Goal: Task Accomplishment & Management: Complete application form

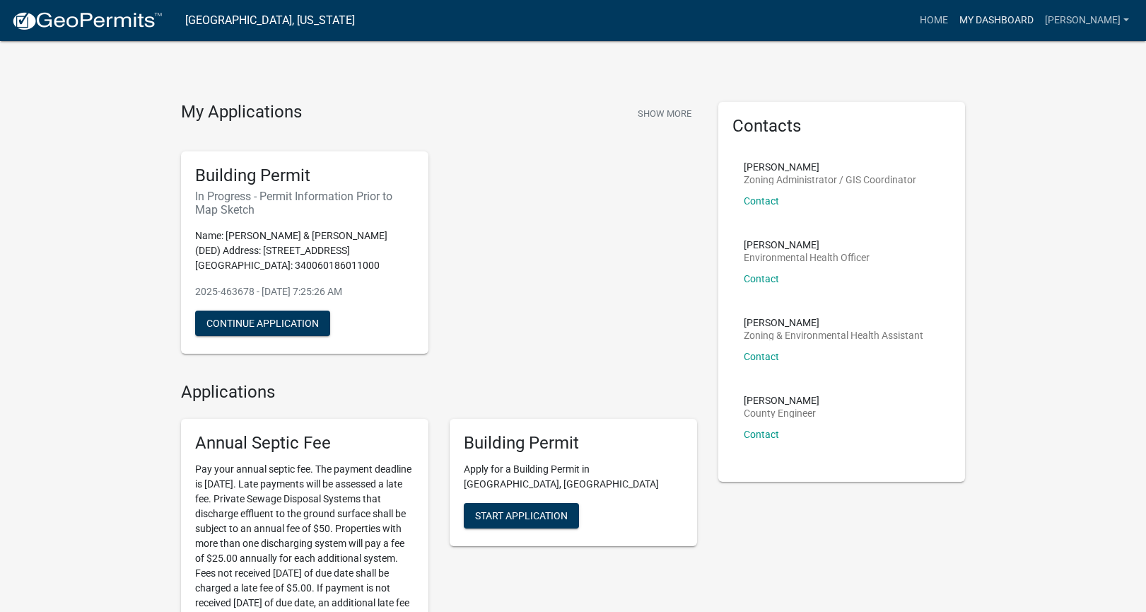
click at [1001, 16] on link "My Dashboard" at bounding box center [997, 20] width 86 height 27
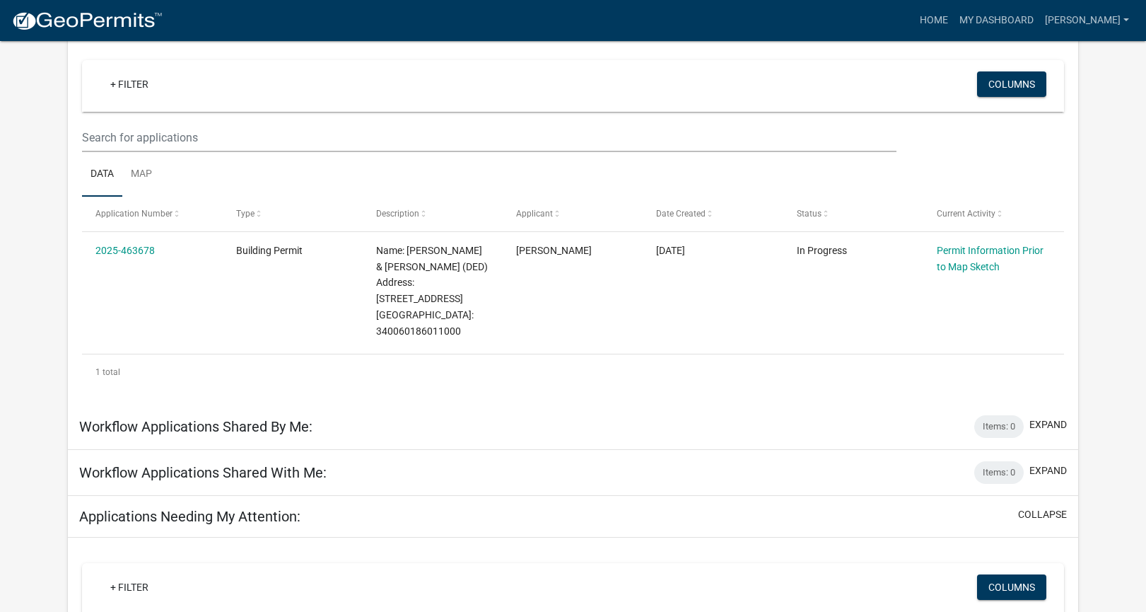
scroll to position [120, 0]
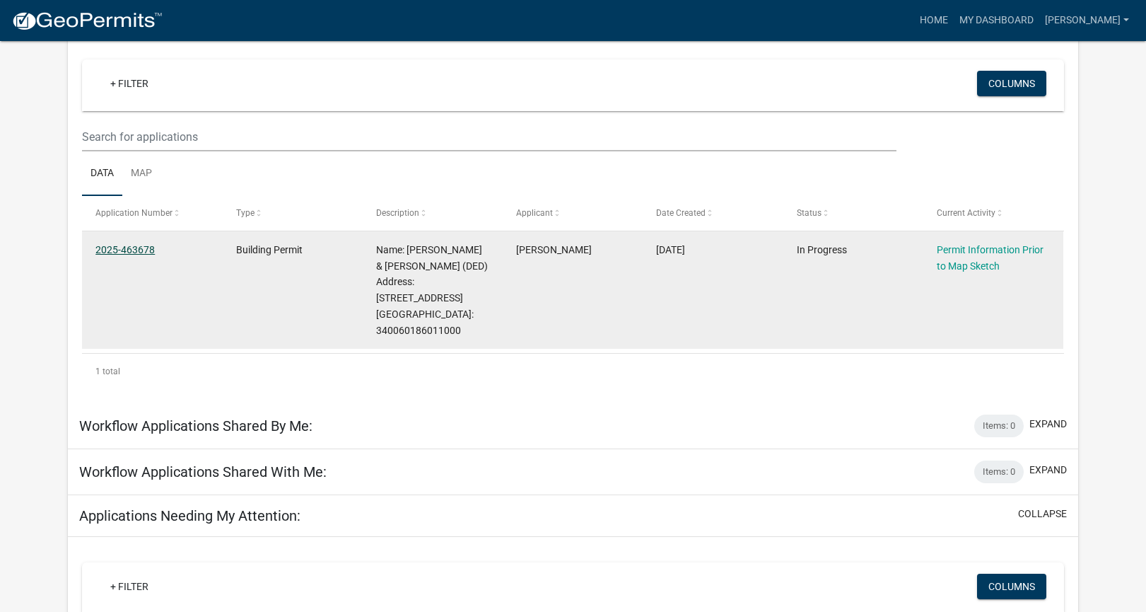
click at [147, 247] on link "2025-463678" at bounding box center [124, 249] width 59 height 11
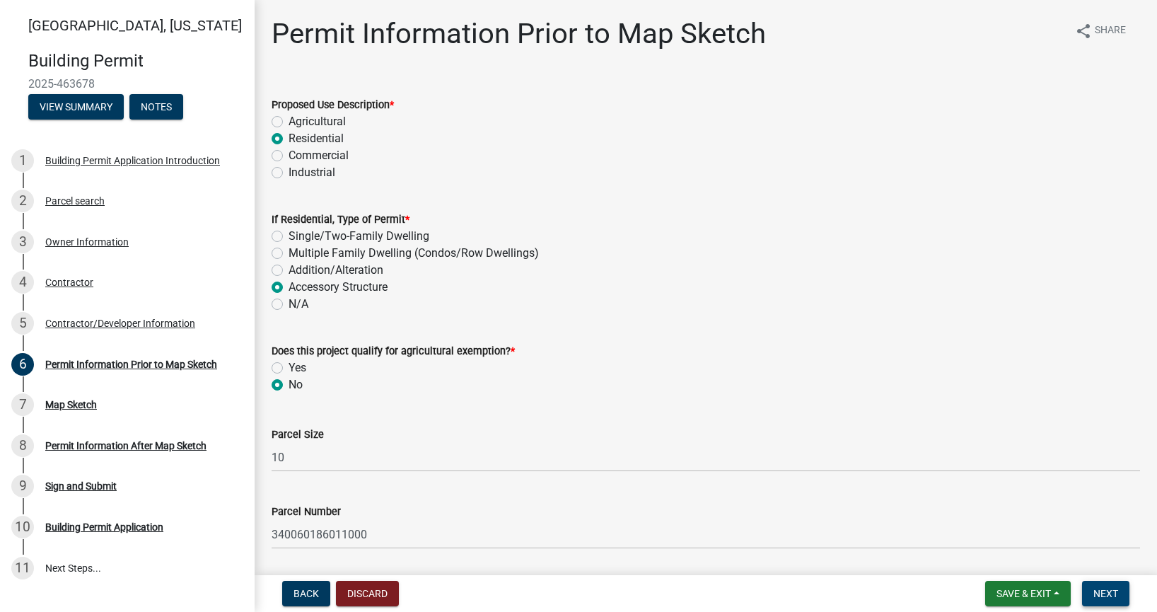
click at [1113, 592] on span "Next" at bounding box center [1105, 593] width 25 height 11
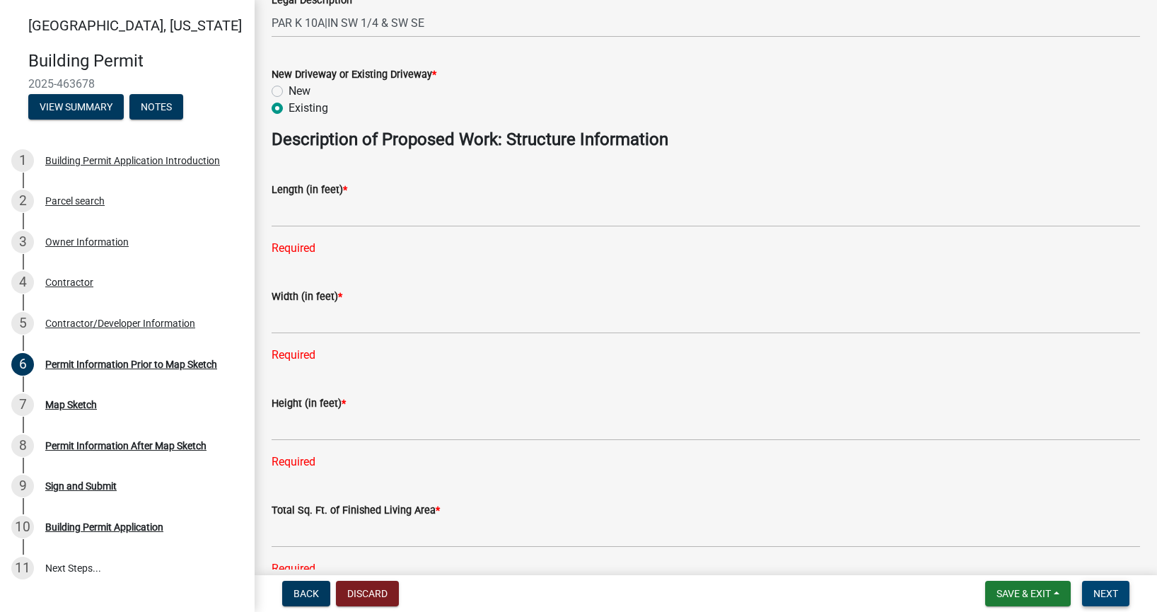
scroll to position [624, 0]
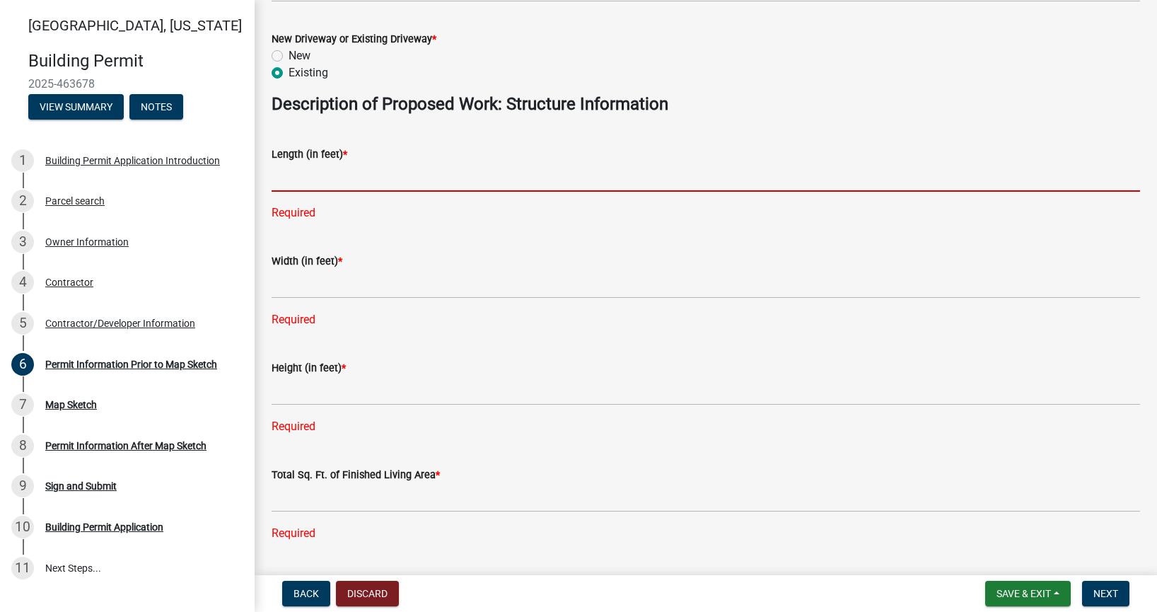
click at [356, 175] on input "text" at bounding box center [706, 177] width 868 height 29
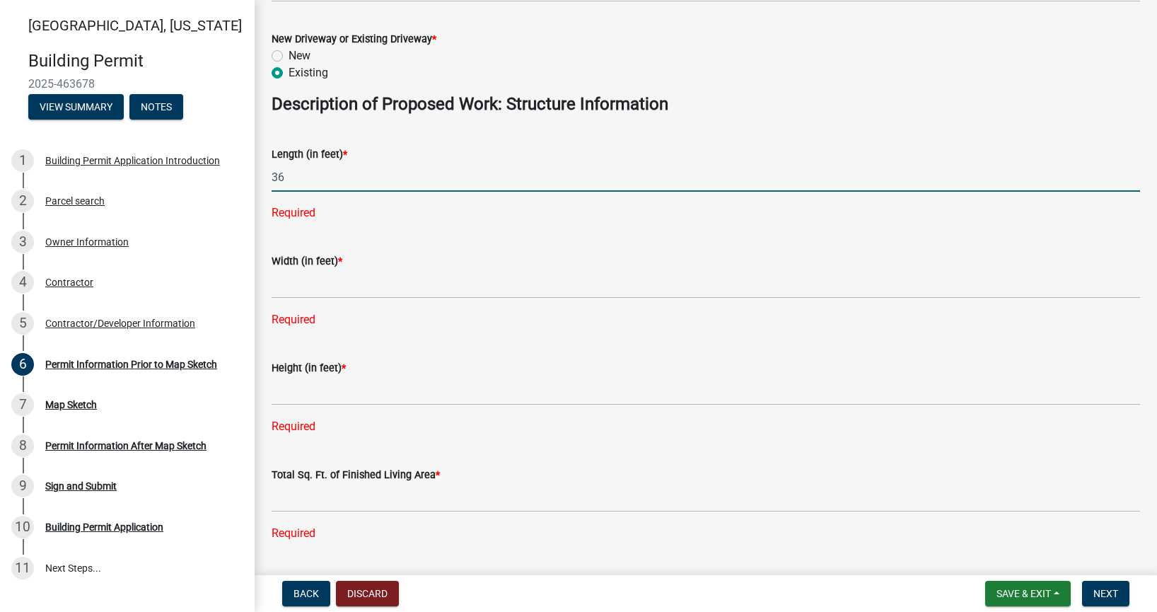
type input "36"
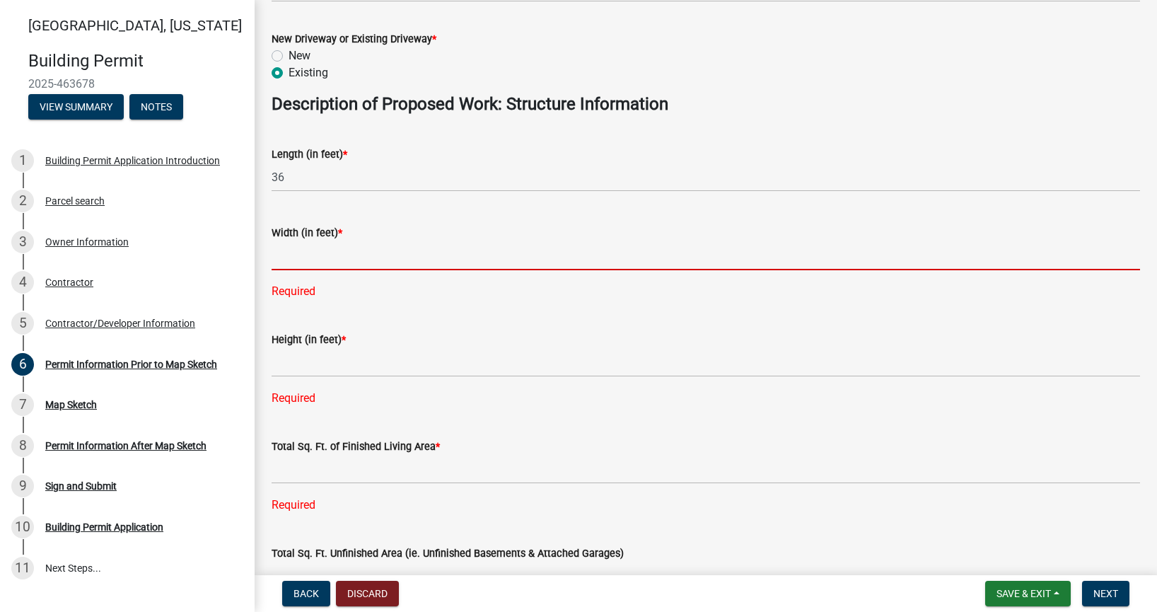
click at [323, 284] on div "Width (in feet) * Required" at bounding box center [706, 251] width 868 height 95
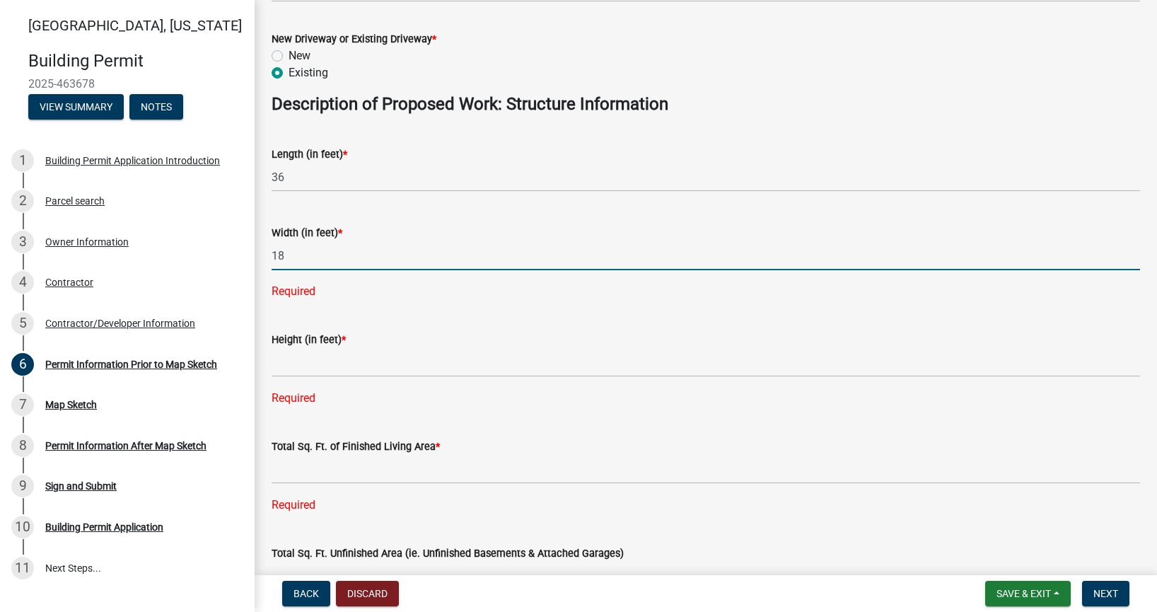
type input "18"
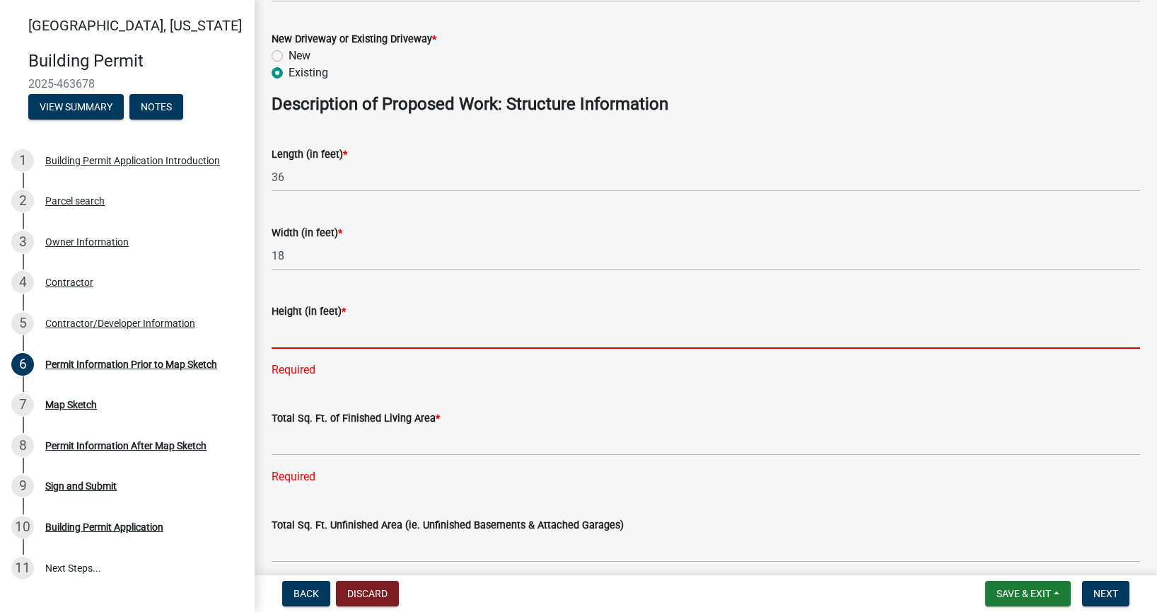
click at [348, 360] on div "Height (in feet) * Required" at bounding box center [706, 330] width 868 height 95
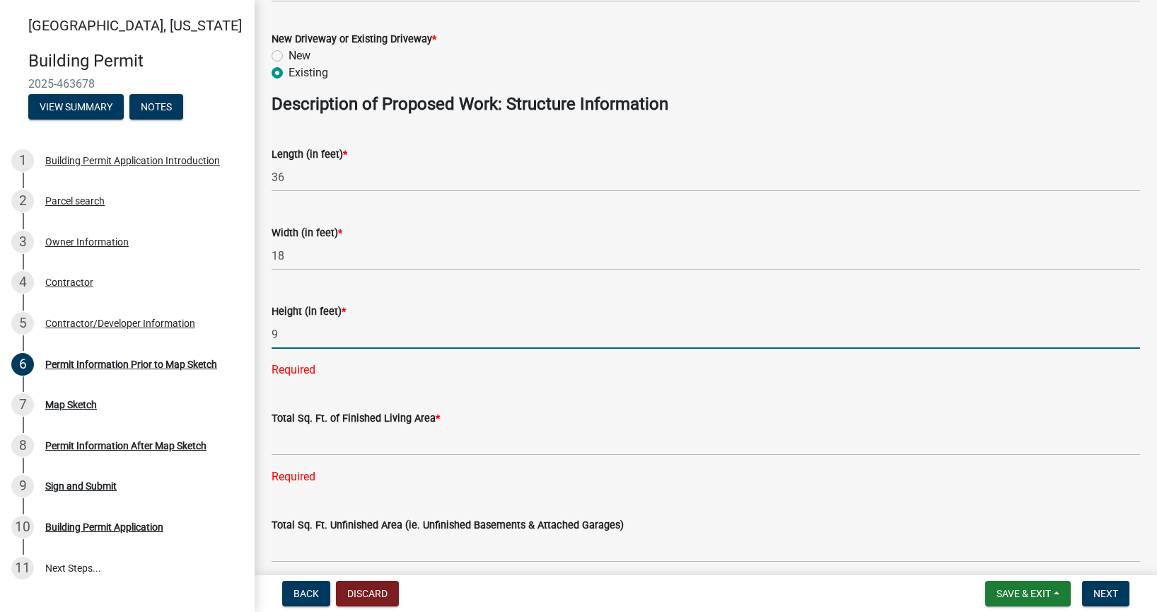
type input "9"
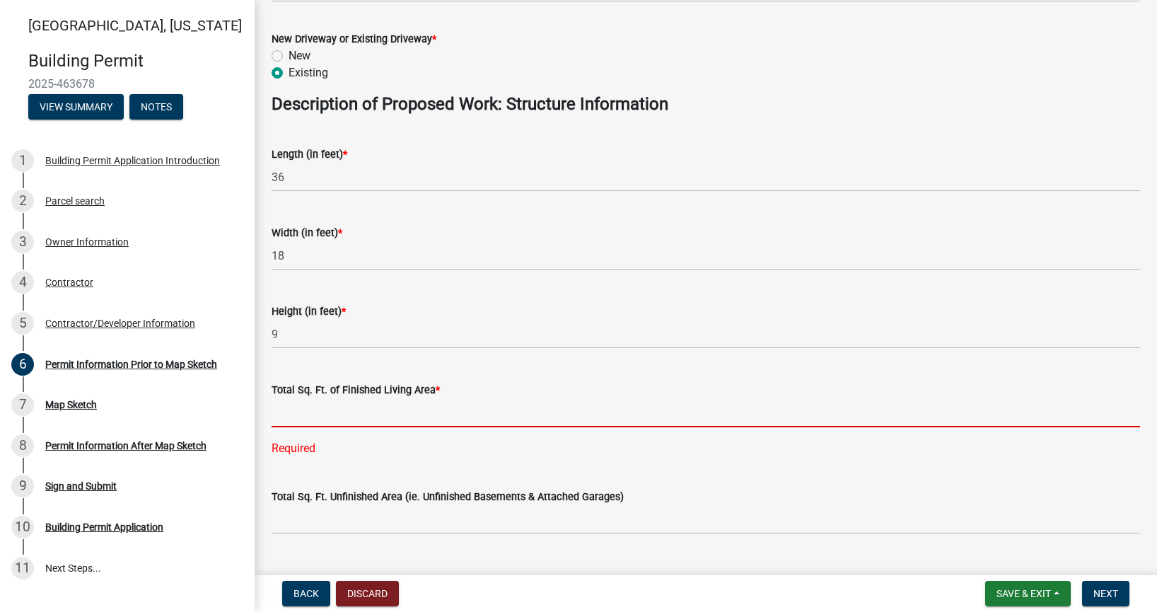
click at [381, 441] on div "Total Sq. Ft. of Finished Living Area * Required" at bounding box center [706, 408] width 868 height 95
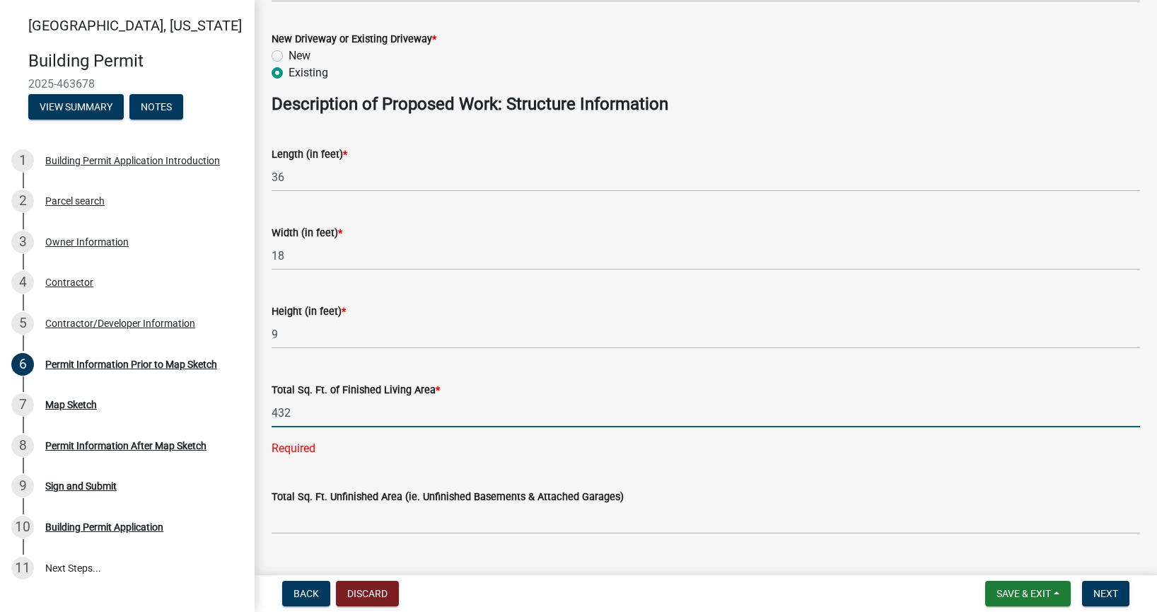
type input "432"
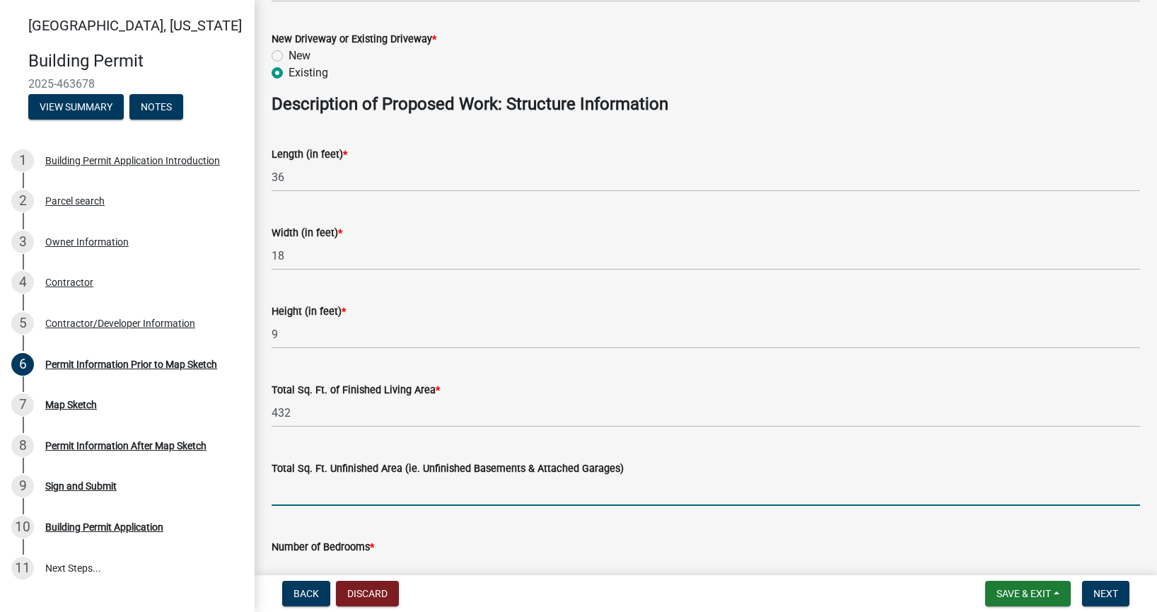
click at [444, 518] on wm-data-entity-input-list "Proposed Use Description * Agricultural Residential Commercial Industrial If Re…" at bounding box center [706, 182] width 868 height 1452
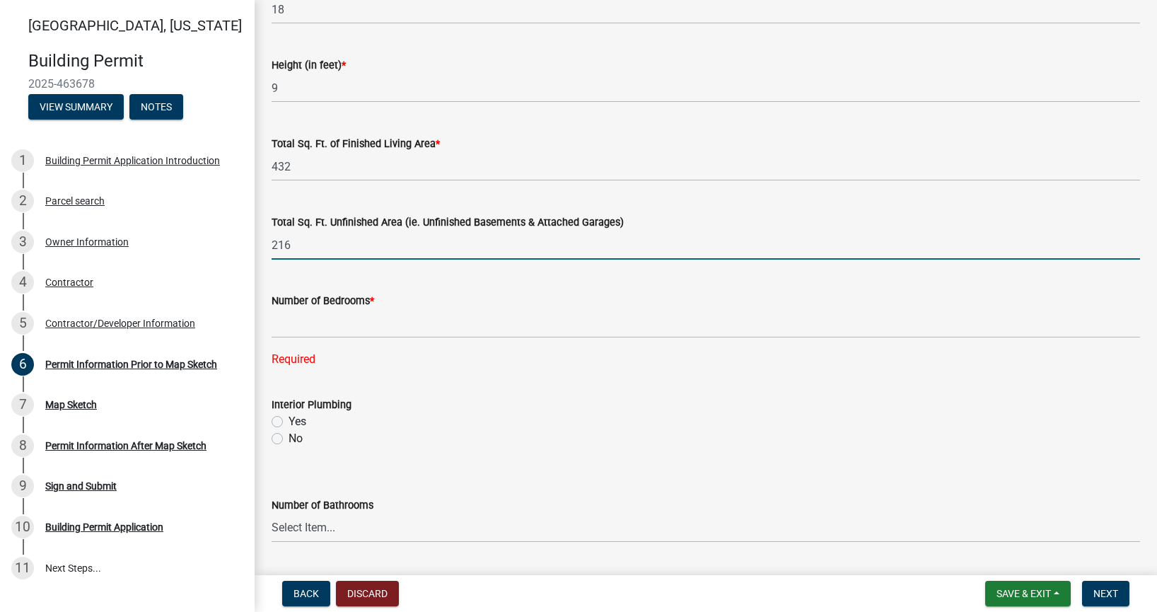
scroll to position [874, 0]
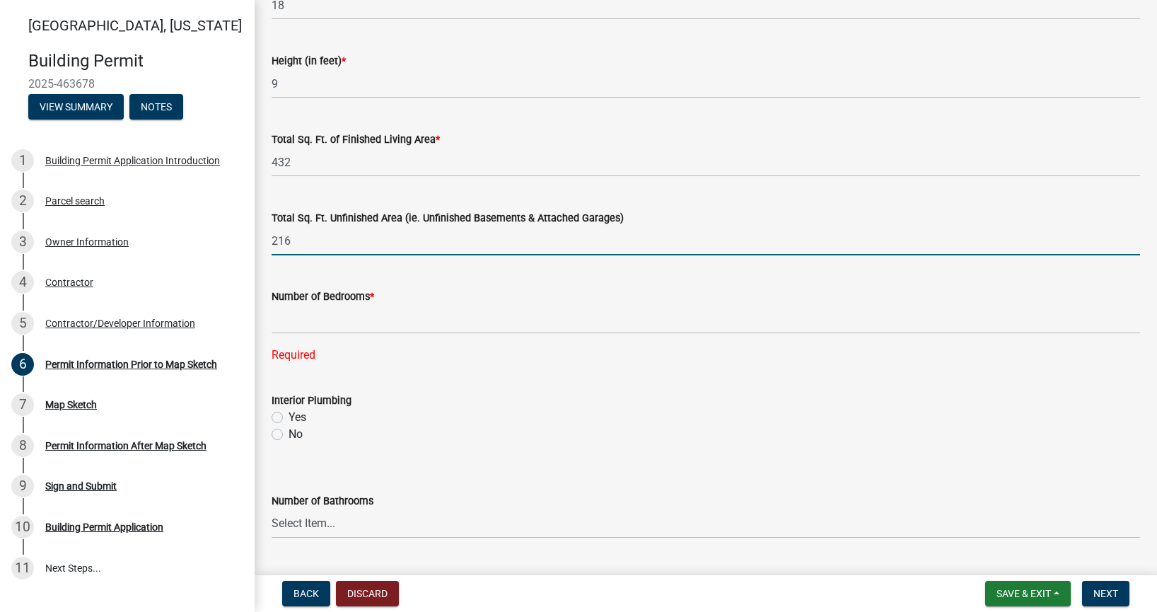
type input "216"
click at [410, 320] on input "text" at bounding box center [706, 319] width 868 height 29
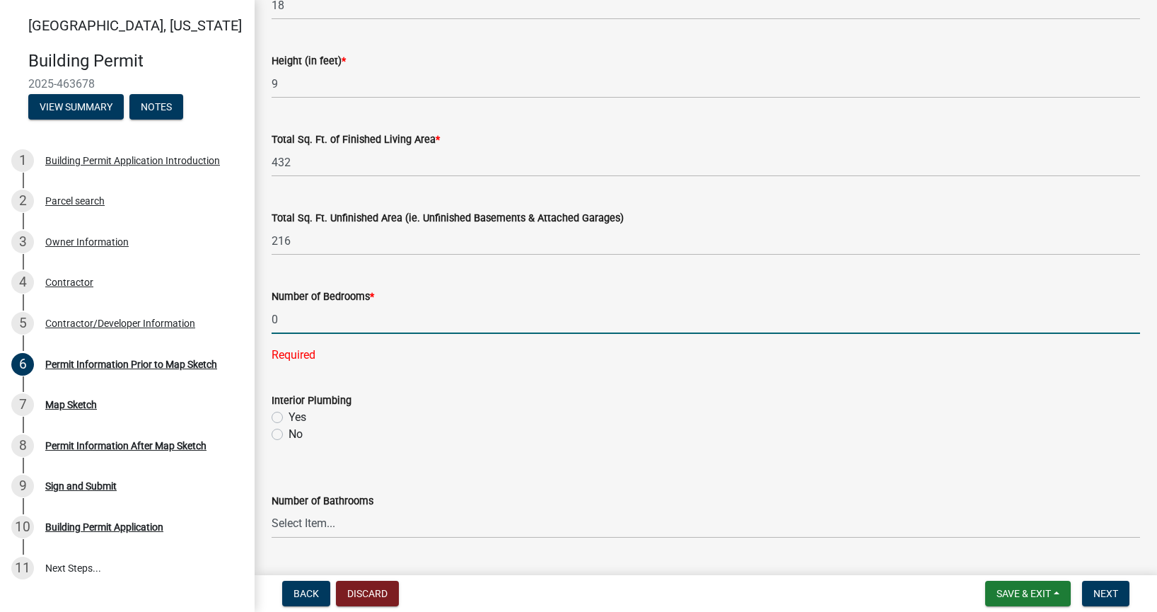
type input "0"
click at [277, 414] on wm-data-entity-input "Interior Plumbing Yes No" at bounding box center [706, 415] width 868 height 81
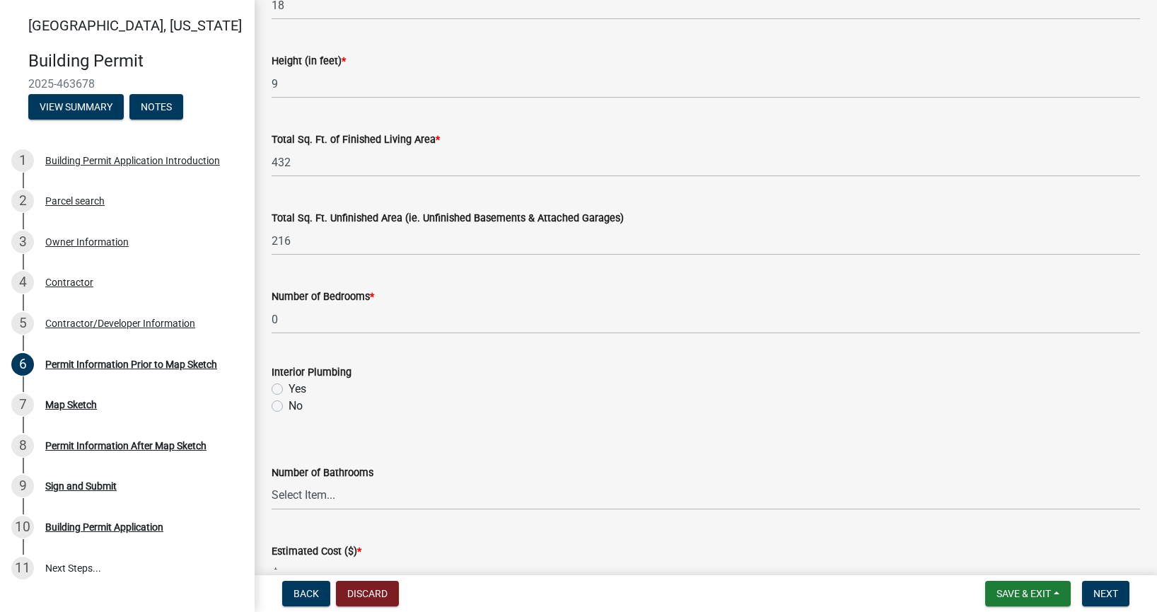
click at [289, 388] on label "Yes" at bounding box center [298, 388] width 18 height 17
click at [289, 388] on input "Yes" at bounding box center [293, 384] width 9 height 9
radio input "true"
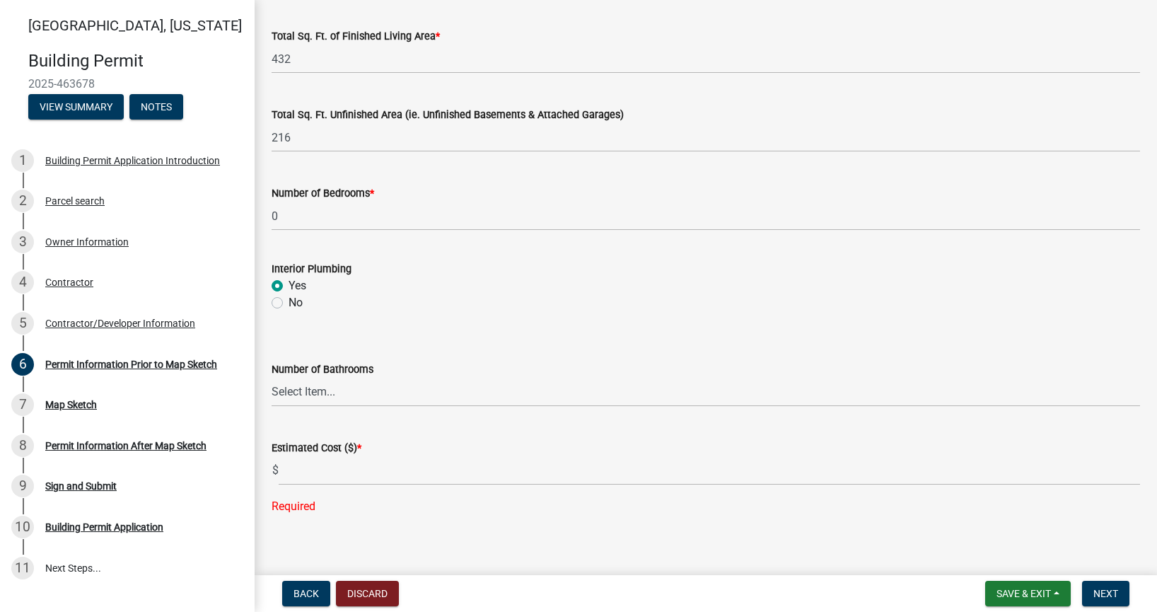
scroll to position [989, 0]
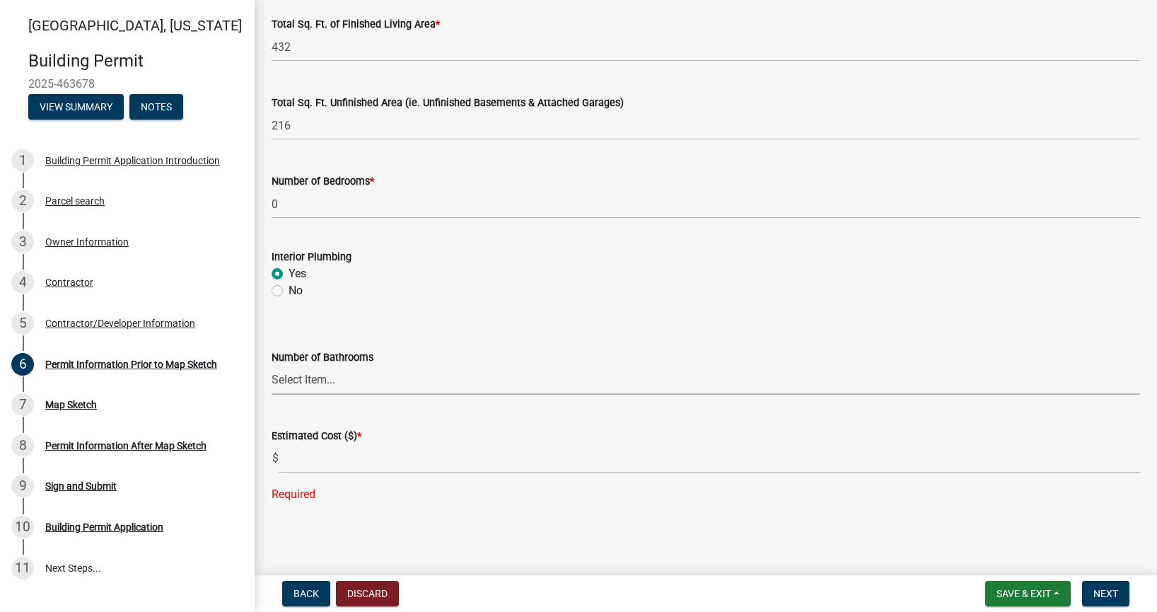
click at [390, 377] on select "Select Item... 0 1 2 3 4 5 6" at bounding box center [706, 380] width 868 height 29
click at [272, 366] on select "Select Item... 0 1 2 3 4 5 6" at bounding box center [706, 380] width 868 height 29
select select "a084ace3-cc4d-4a19-ba90-9713ee32dfc0"
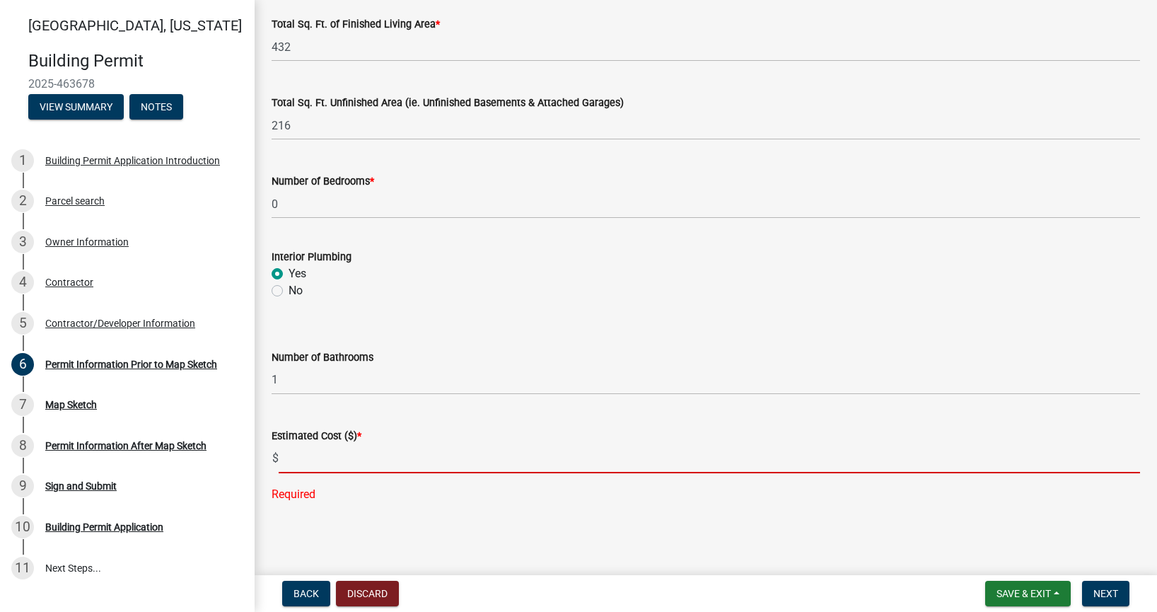
click at [380, 456] on input "text" at bounding box center [709, 458] width 861 height 29
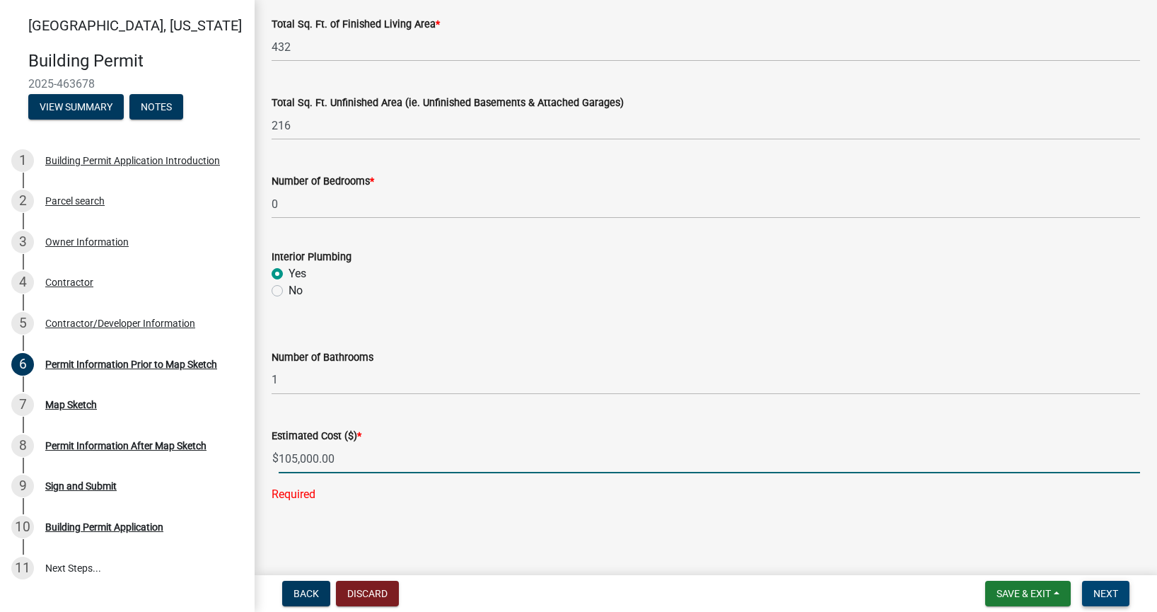
type input "105000"
click at [1108, 590] on span "Next" at bounding box center [1105, 593] width 25 height 11
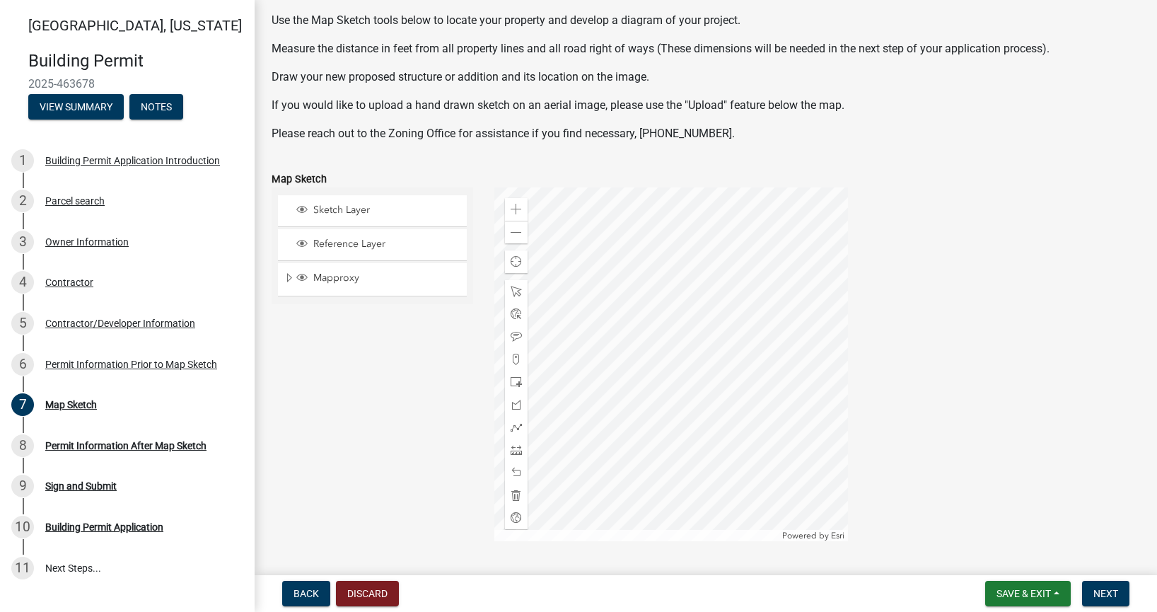
scroll to position [64, 0]
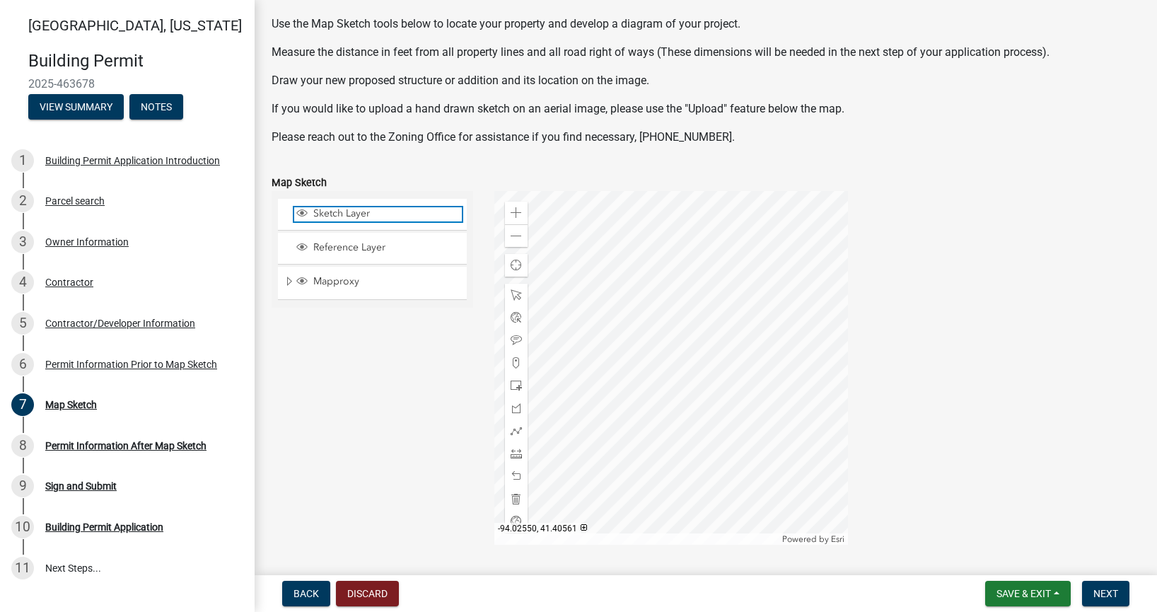
click at [417, 216] on span "Sketch Layer" at bounding box center [386, 213] width 152 height 13
click at [657, 369] on div at bounding box center [671, 368] width 354 height 354
click at [661, 355] on div at bounding box center [671, 368] width 354 height 354
click at [374, 217] on span "Sketch Layer" at bounding box center [386, 213] width 152 height 13
click at [656, 340] on div at bounding box center [671, 368] width 354 height 354
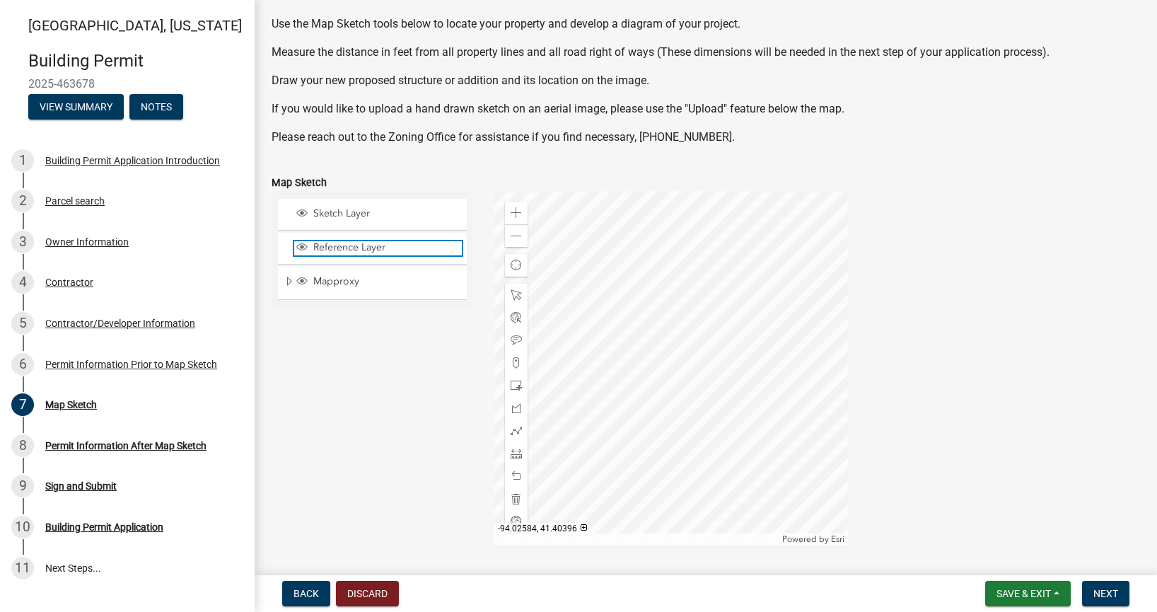
click at [383, 251] on span "Reference Layer" at bounding box center [386, 247] width 152 height 13
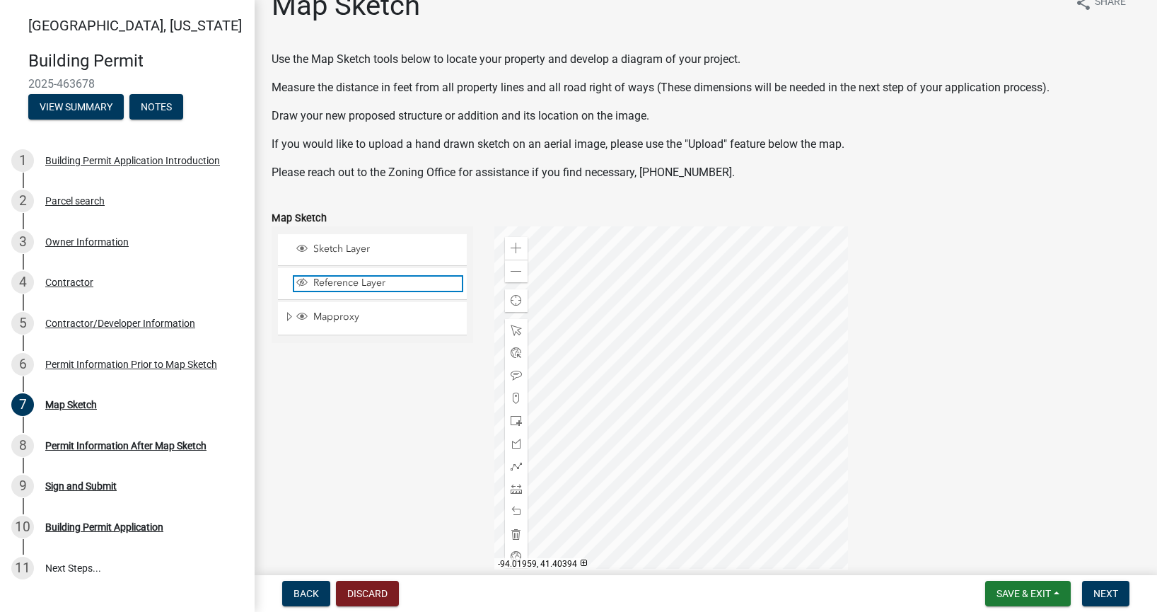
scroll to position [0, 0]
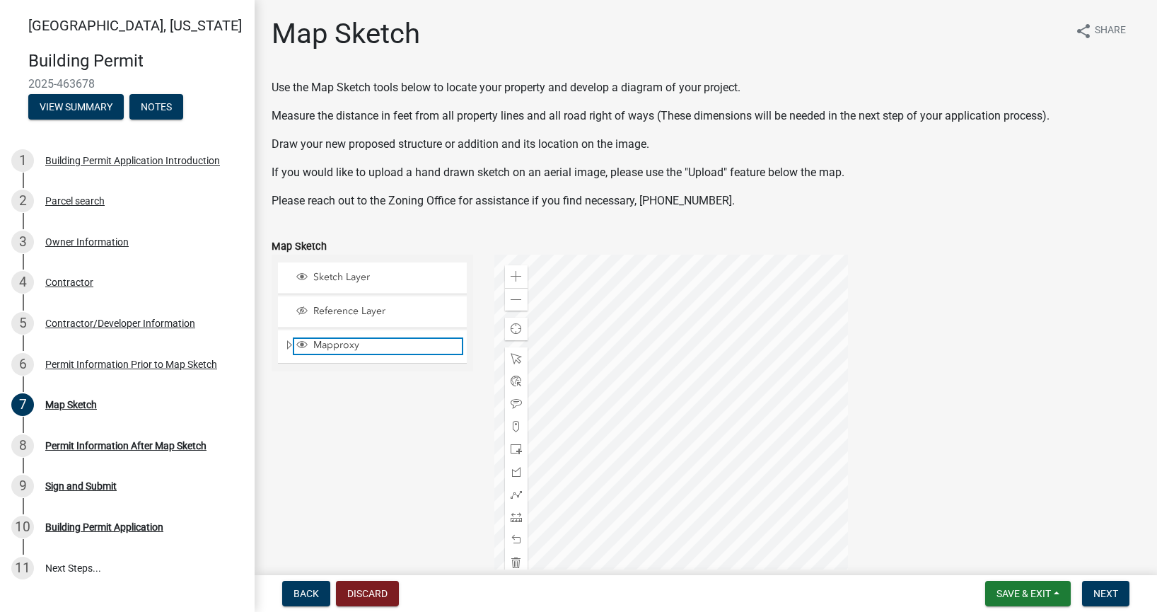
click at [350, 342] on span "Mapproxy" at bounding box center [386, 345] width 152 height 13
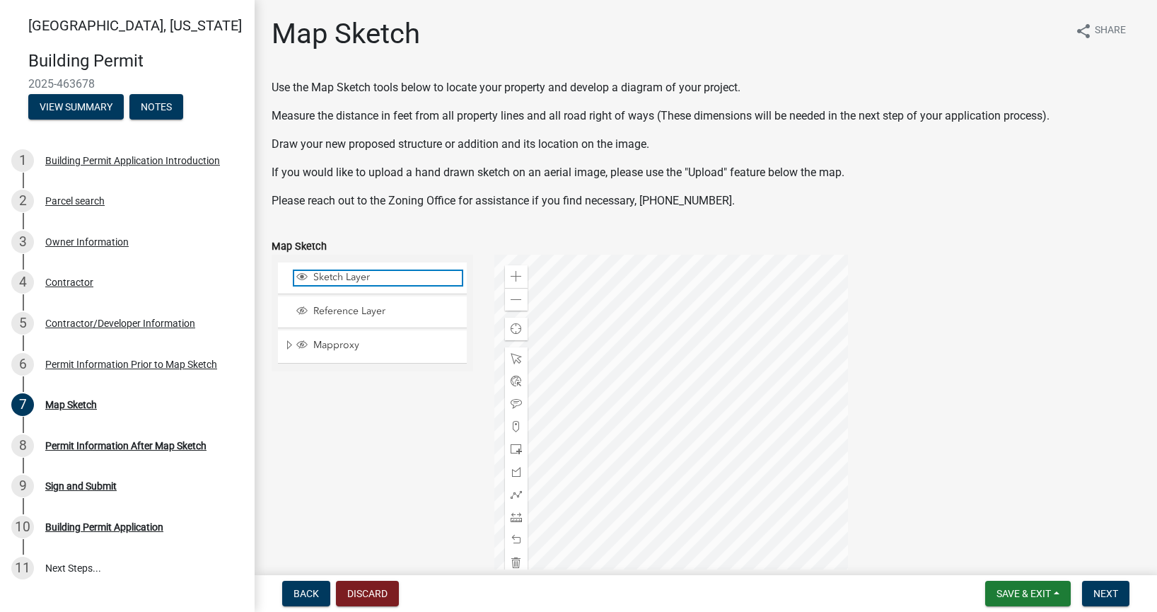
click at [366, 276] on span "Sketch Layer" at bounding box center [386, 277] width 152 height 13
click at [311, 592] on span "Back" at bounding box center [305, 593] width 25 height 11
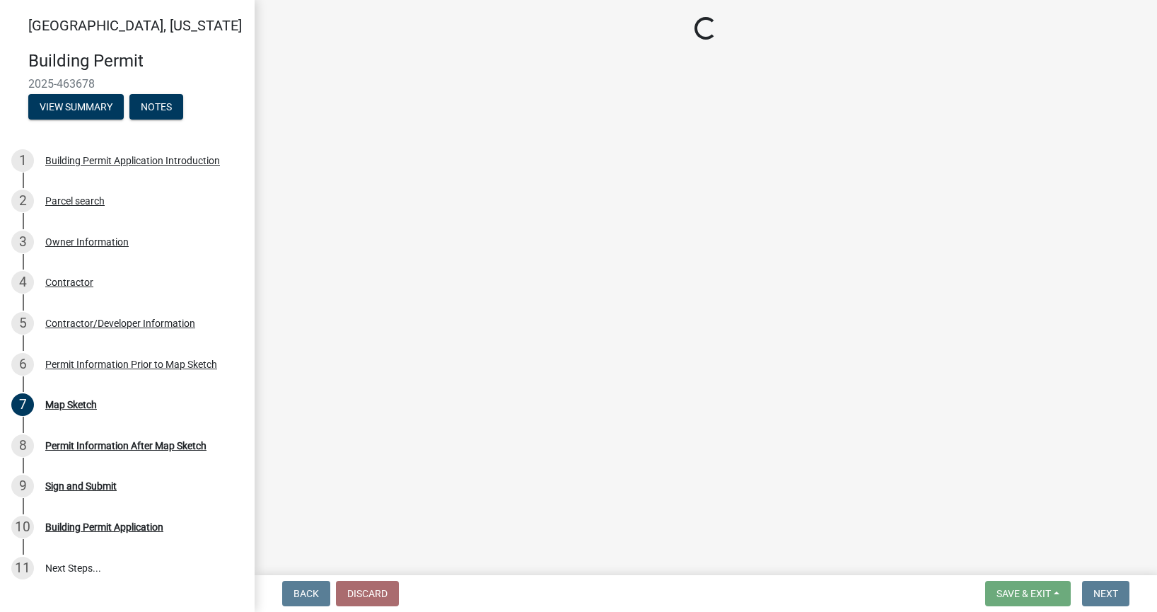
select select "a084ace3-cc4d-4a19-ba90-9713ee32dfc0"
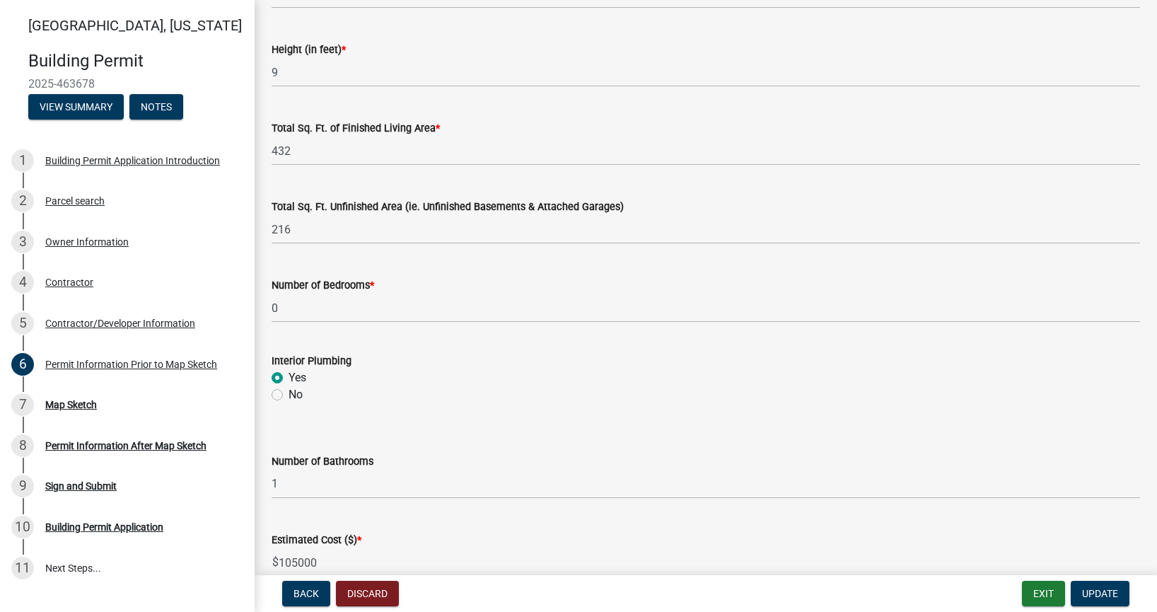
scroll to position [961, 0]
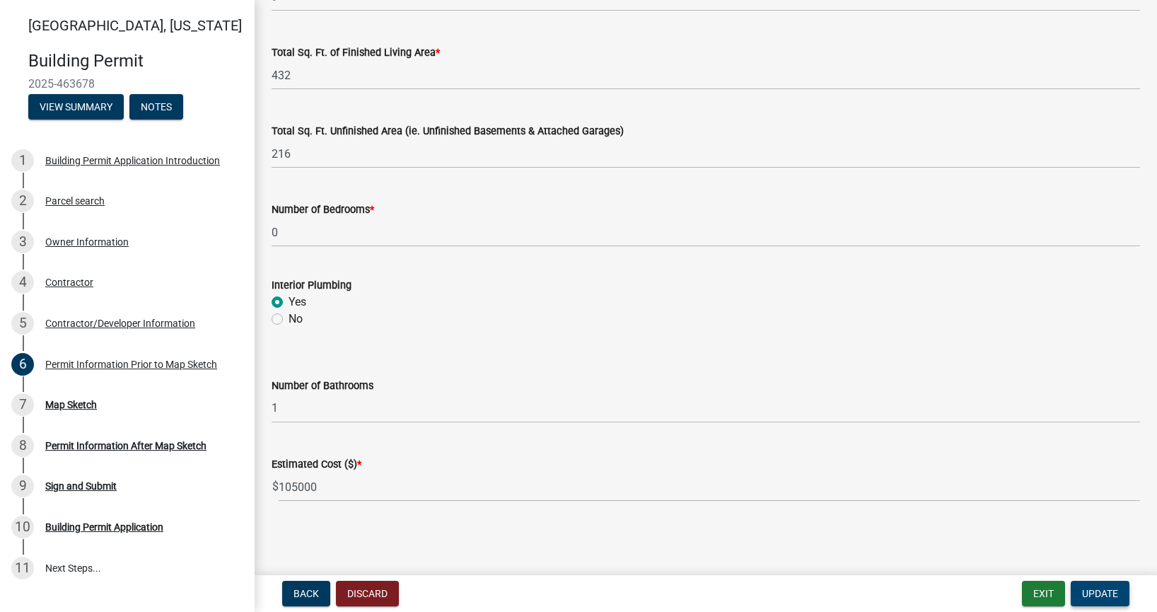
click at [1097, 592] on span "Update" at bounding box center [1100, 593] width 36 height 11
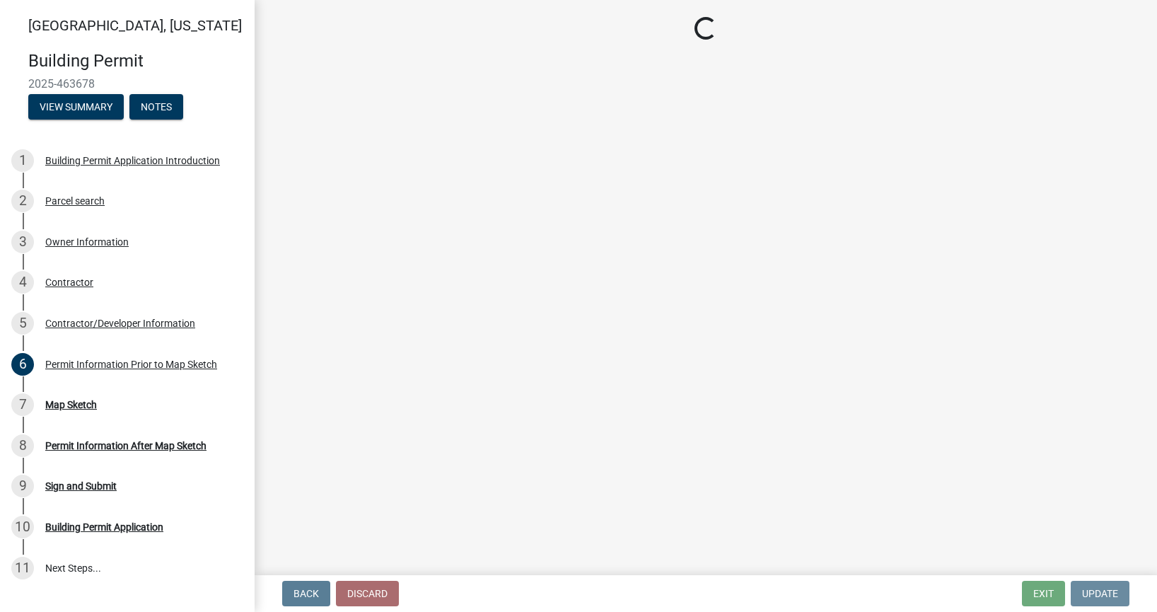
scroll to position [0, 0]
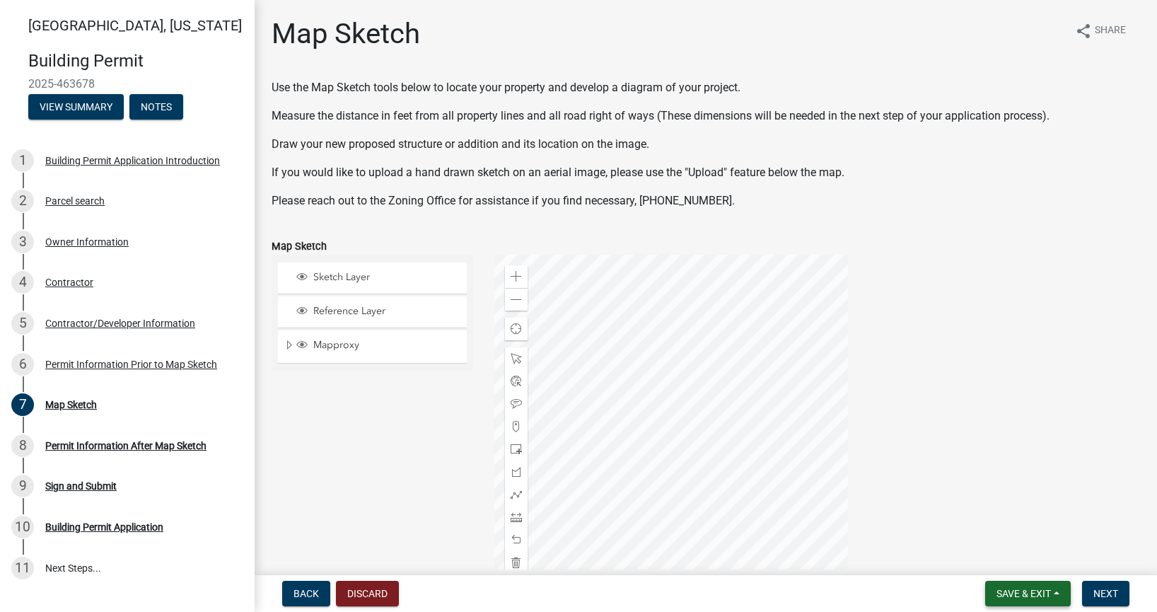
click at [1031, 595] on span "Save & Exit" at bounding box center [1023, 593] width 54 height 11
click at [1029, 559] on button "Save & Exit" at bounding box center [1013, 557] width 113 height 34
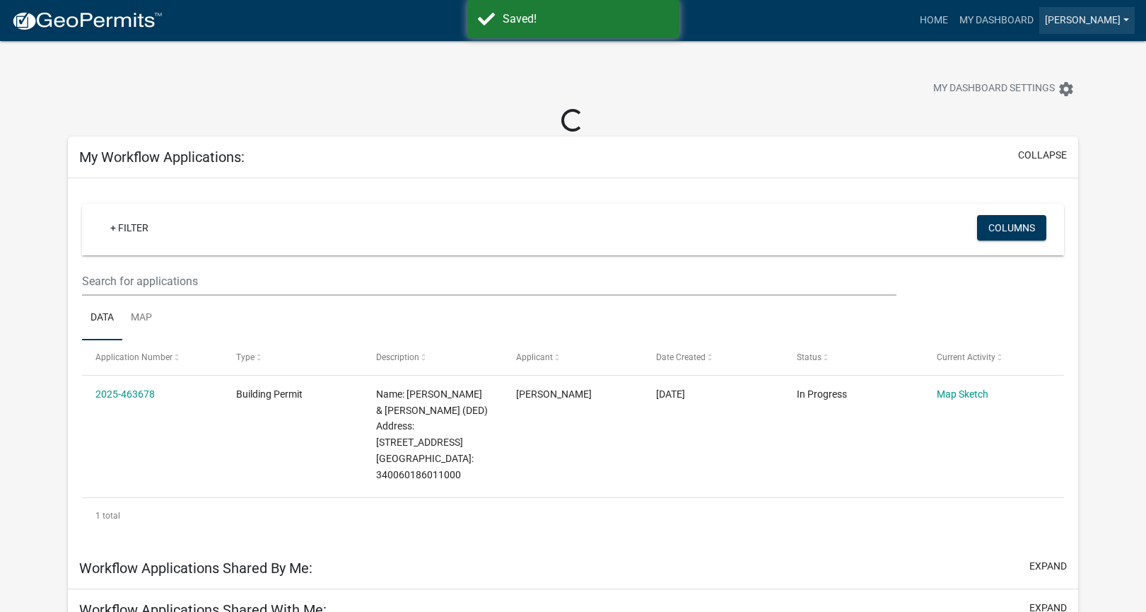
click at [1124, 19] on link "[PERSON_NAME]" at bounding box center [1086, 20] width 95 height 27
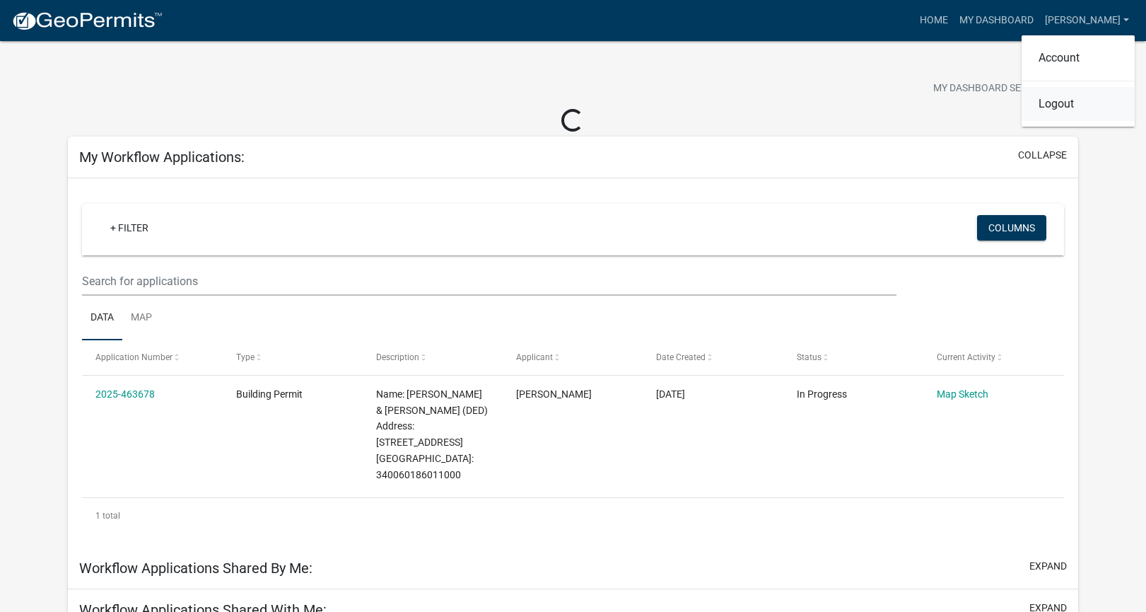
click at [1096, 107] on link "Logout" at bounding box center [1078, 104] width 113 height 34
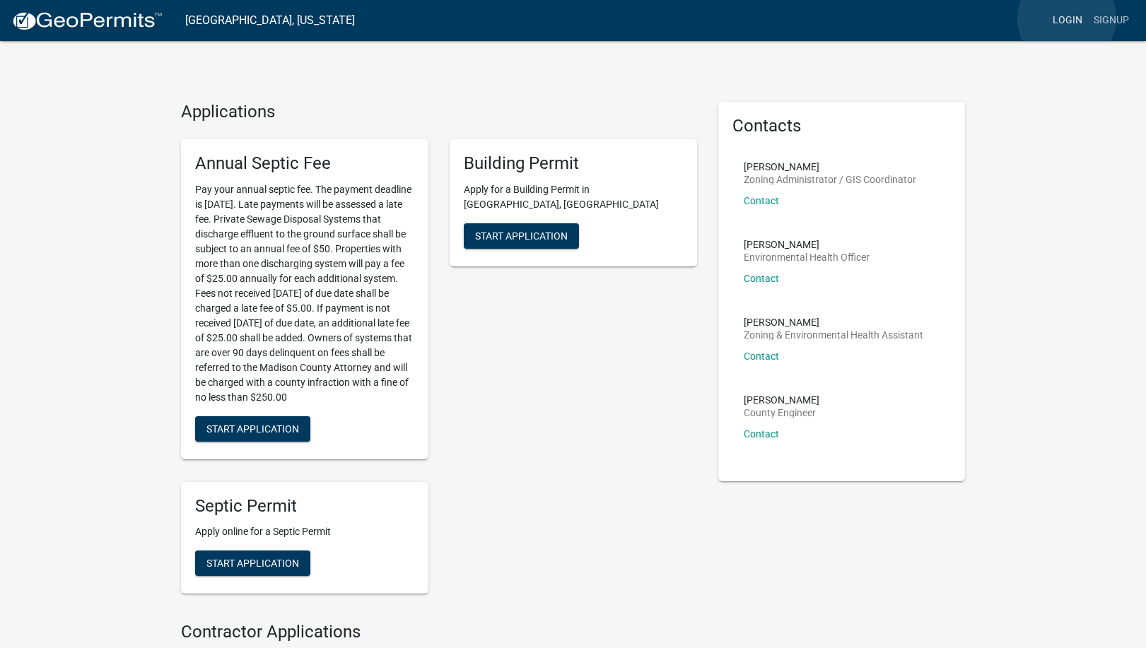
click at [1067, 18] on link "Login" at bounding box center [1067, 20] width 41 height 27
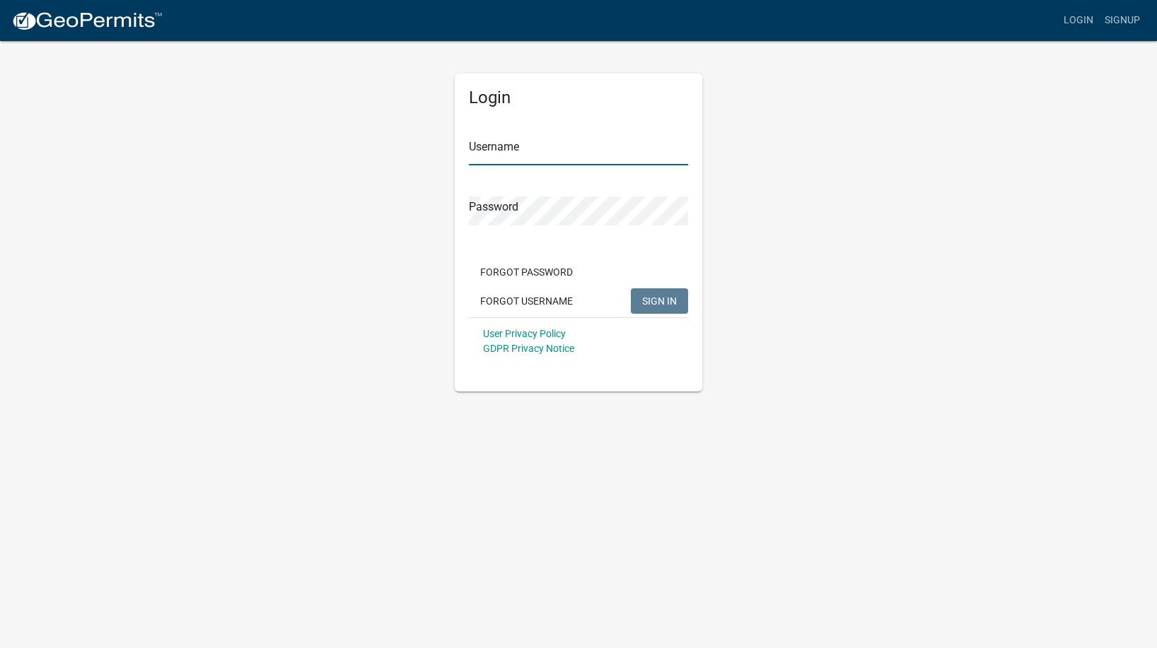
click at [620, 155] on input "Username" at bounding box center [578, 150] width 219 height 29
type input "[PERSON_NAME]"
click at [656, 303] on span "SIGN IN" at bounding box center [659, 300] width 35 height 11
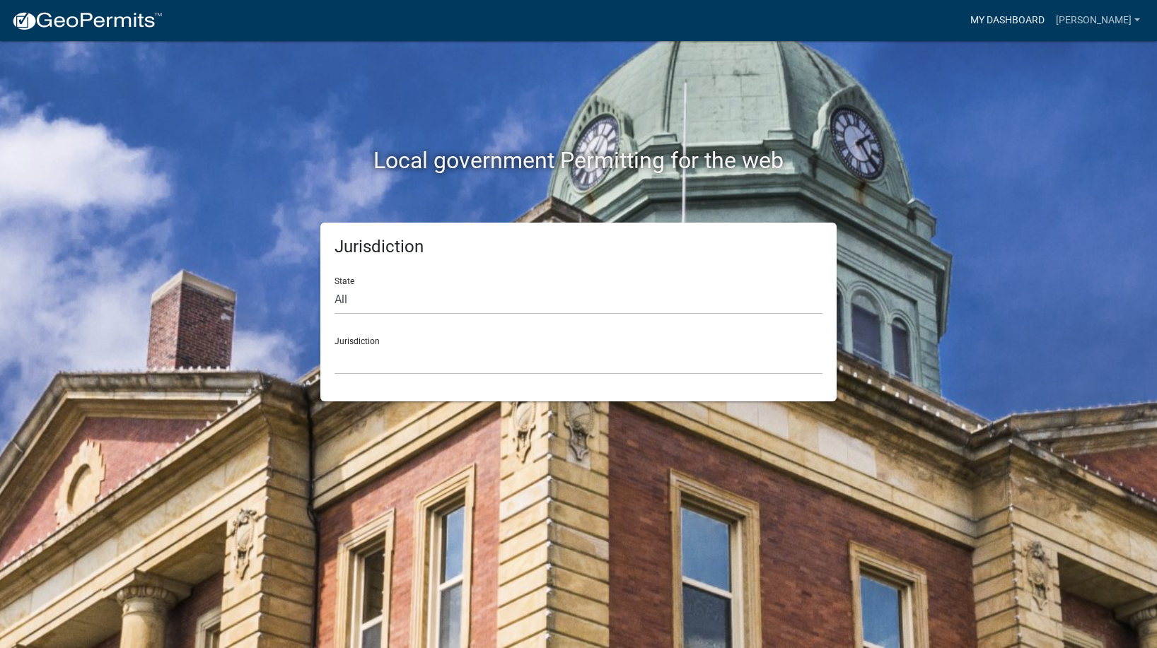
click at [1002, 21] on link "My Dashboard" at bounding box center [1008, 20] width 86 height 27
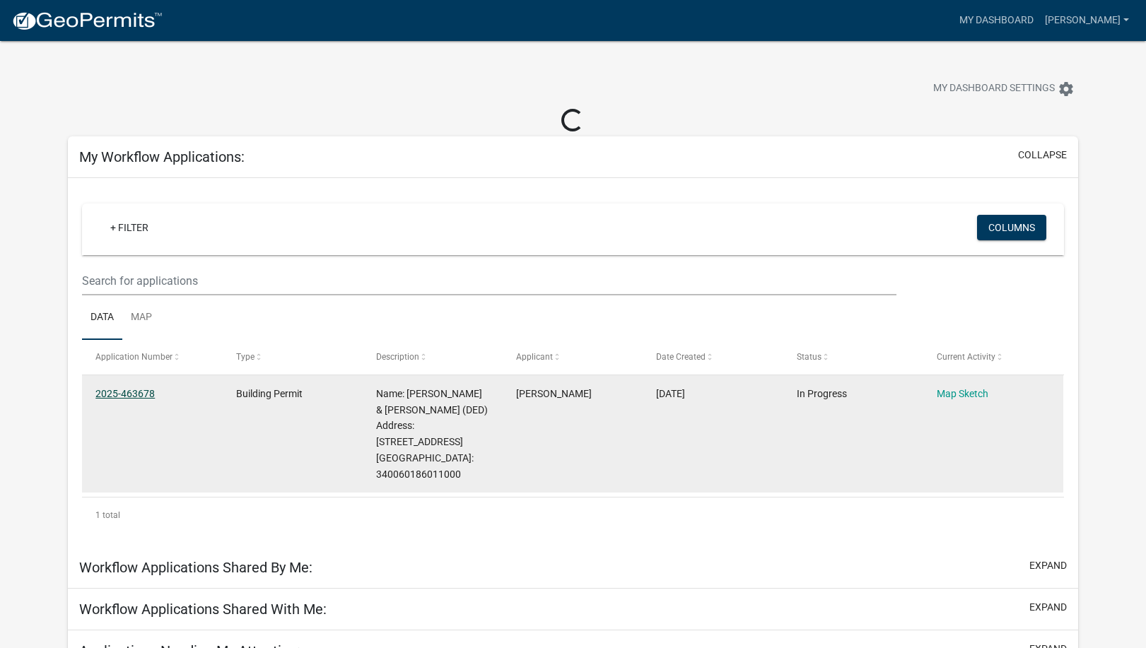
click at [131, 392] on link "2025-463678" at bounding box center [124, 393] width 59 height 11
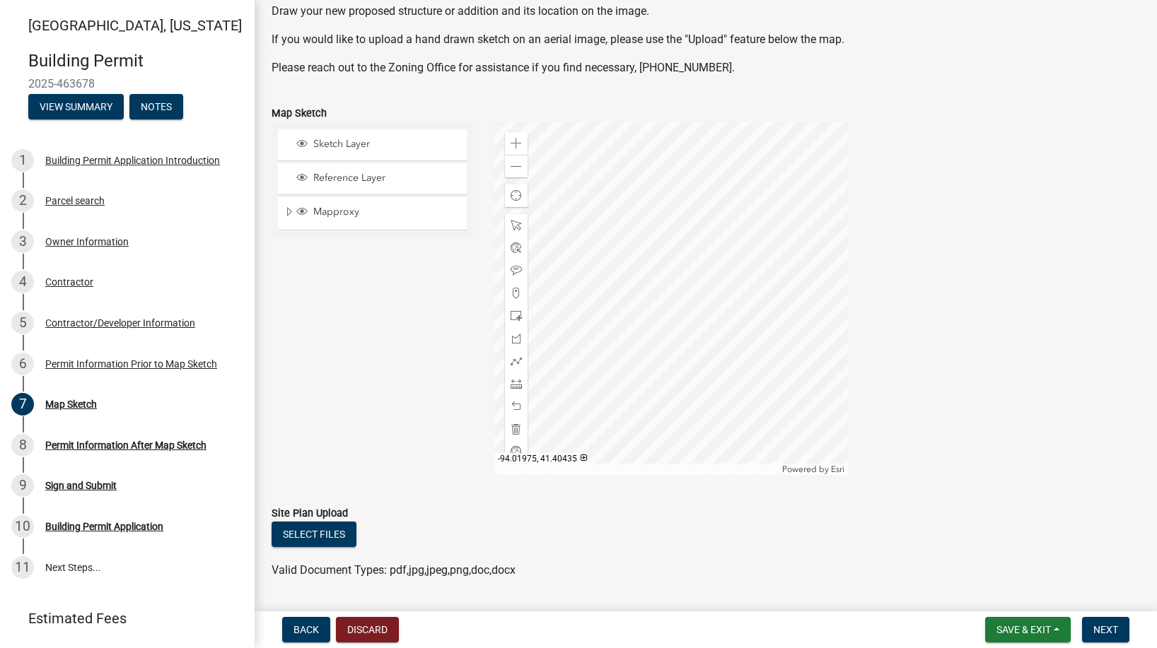
scroll to position [105, 0]
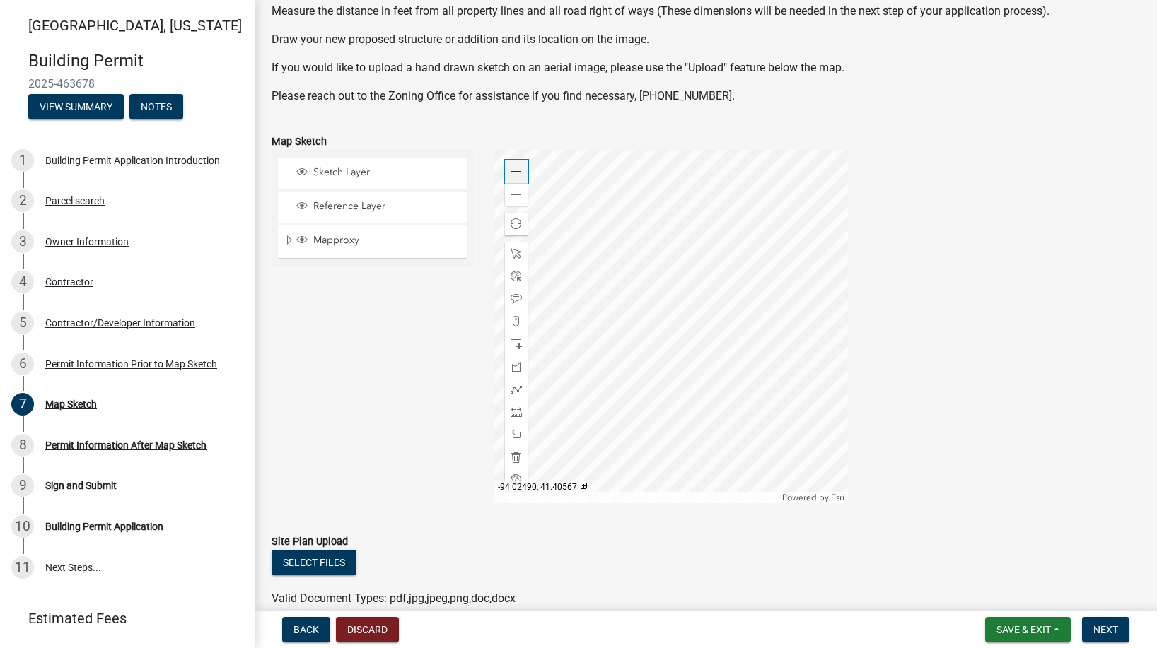
click at [516, 172] on span at bounding box center [516, 171] width 11 height 11
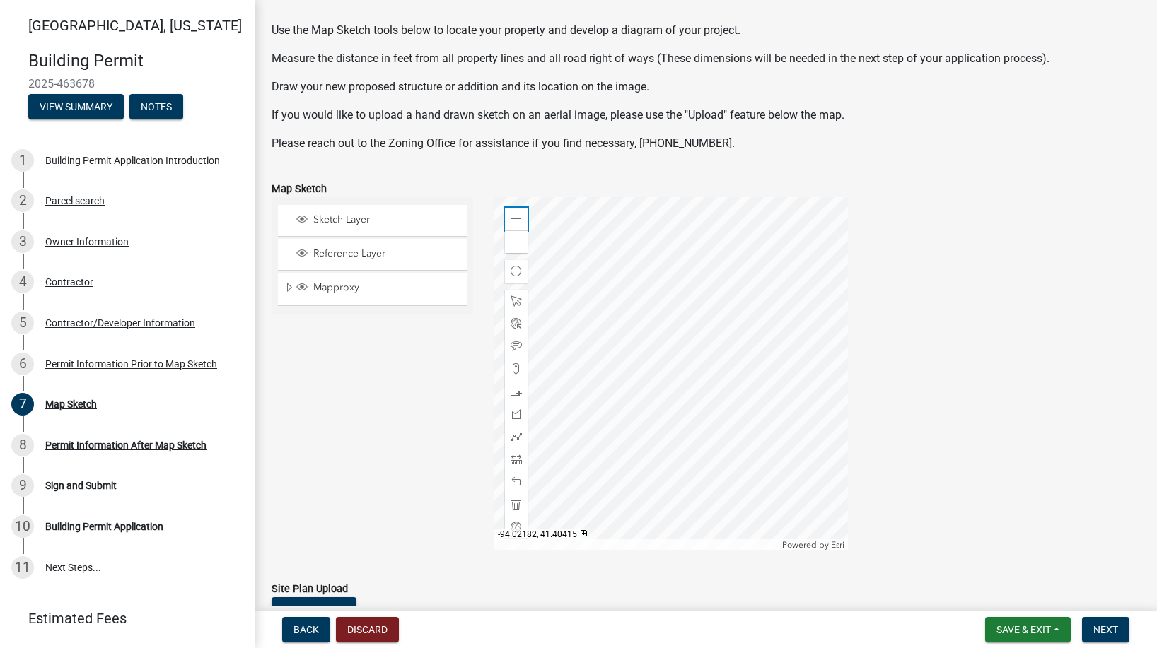
scroll to position [45, 0]
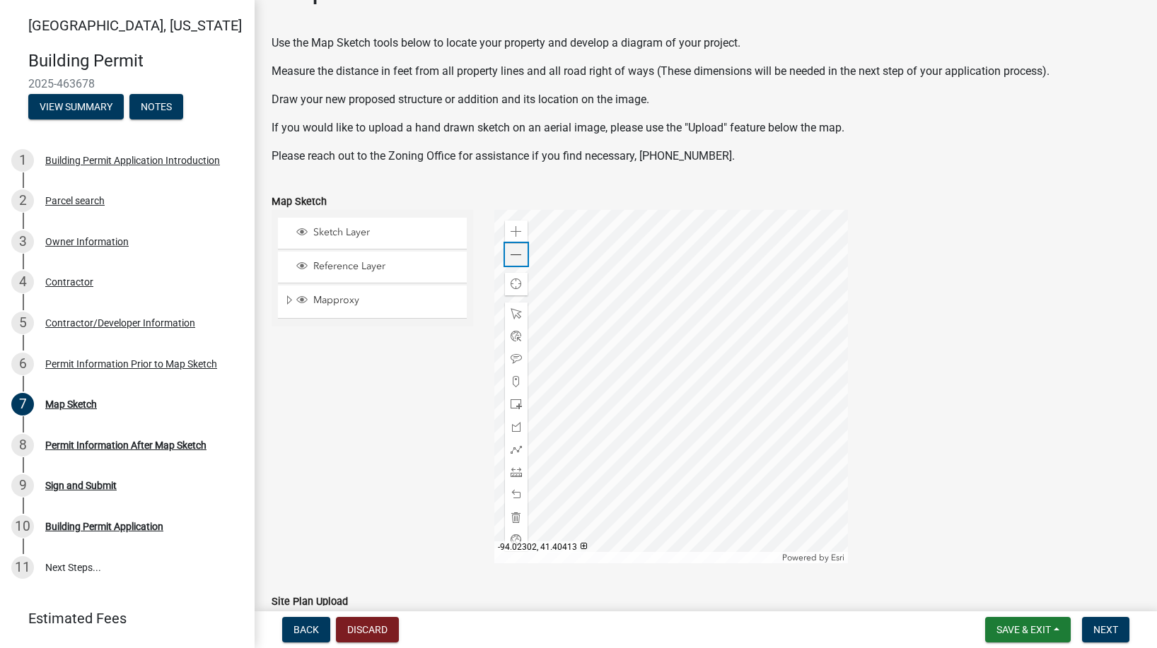
click at [515, 256] on span at bounding box center [516, 255] width 11 height 11
click at [518, 233] on span at bounding box center [516, 231] width 11 height 11
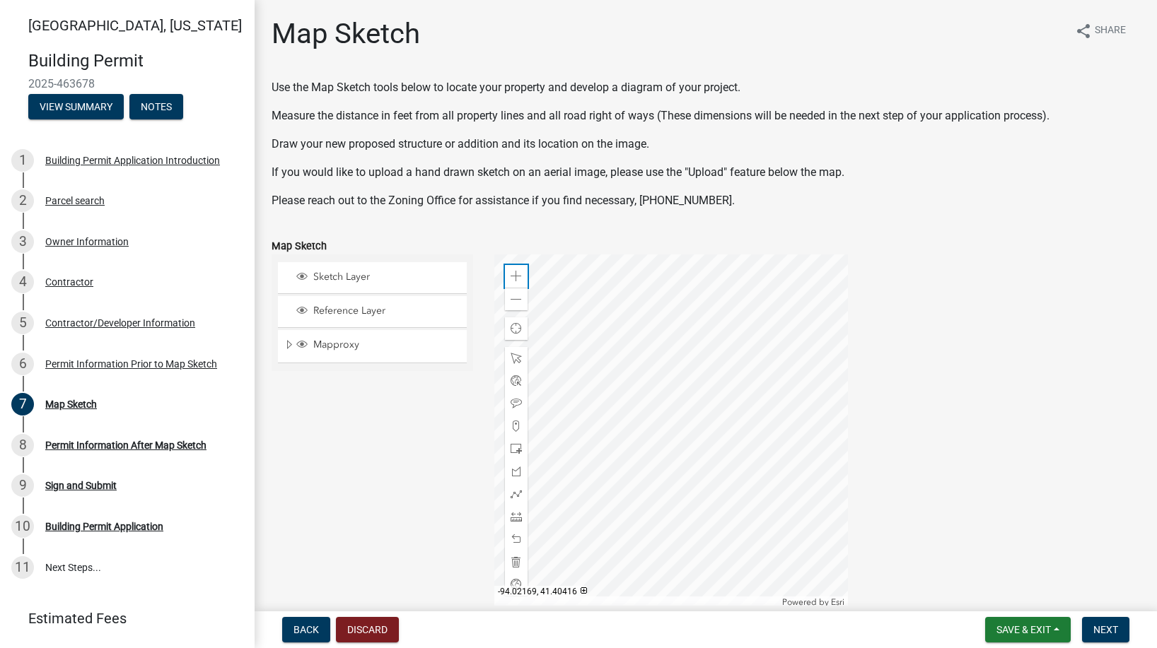
scroll to position [1, 0]
click at [523, 300] on div "Zoom out" at bounding box center [516, 298] width 23 height 23
click at [513, 278] on span at bounding box center [516, 275] width 11 height 11
click at [787, 409] on div at bounding box center [671, 432] width 354 height 354
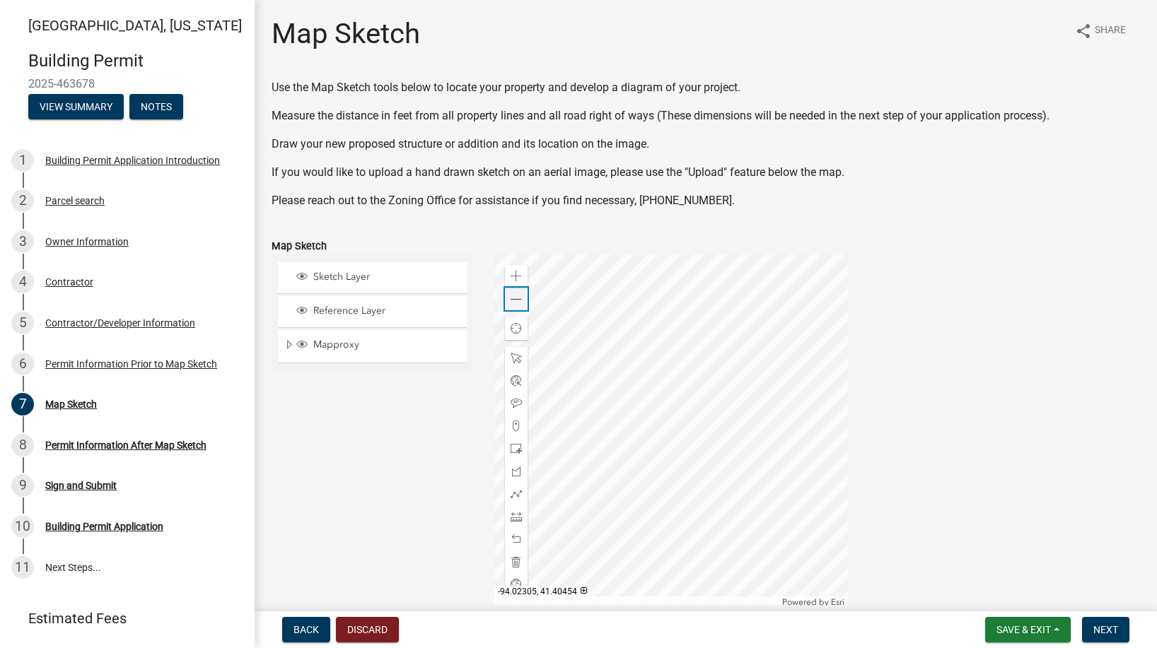
click at [513, 306] on div "Zoom out" at bounding box center [516, 299] width 23 height 23
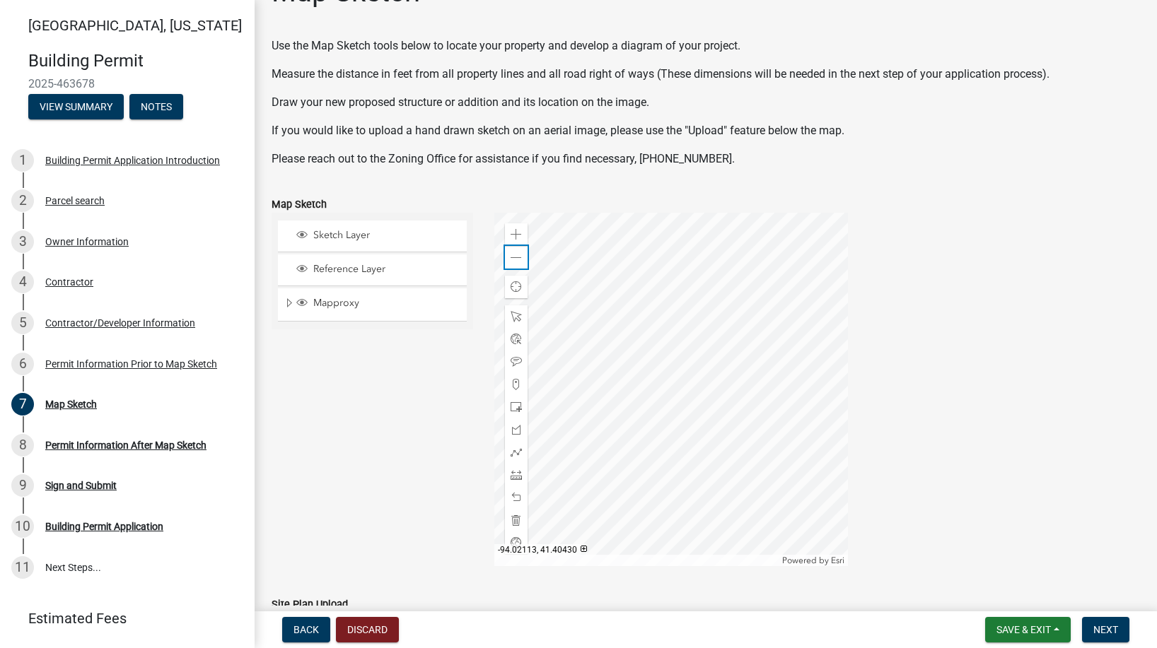
scroll to position [42, 0]
click at [515, 235] on span at bounding box center [516, 233] width 11 height 11
click at [516, 235] on span at bounding box center [516, 233] width 11 height 11
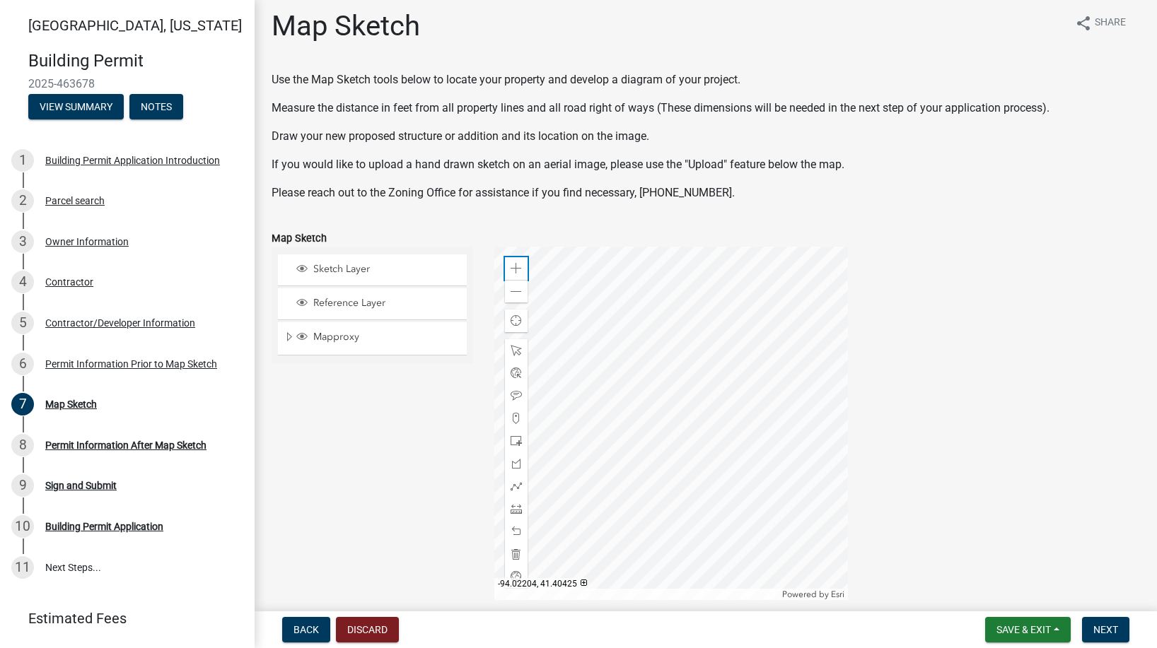
scroll to position [0, 0]
